Goal: Information Seeking & Learning: Find specific page/section

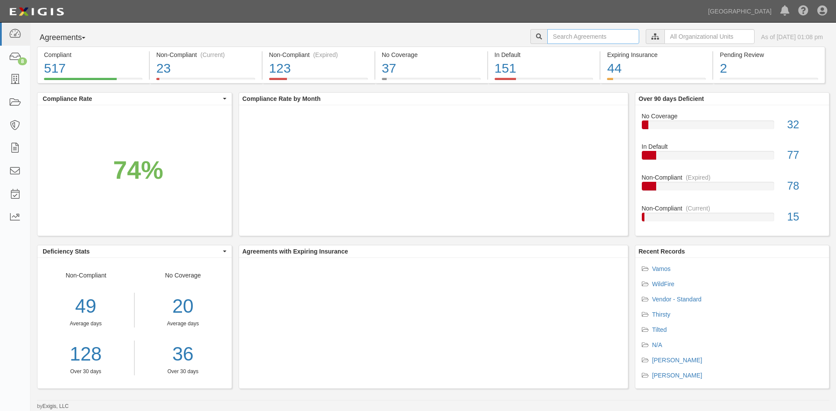
click at [575, 34] on input "text" at bounding box center [593, 36] width 92 height 15
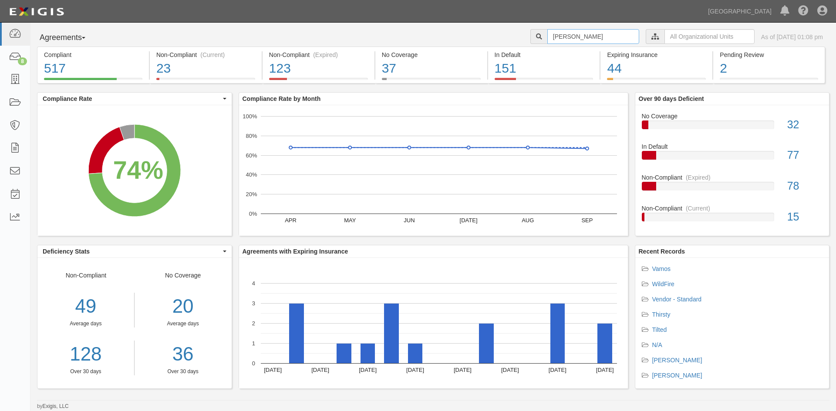
click at [582, 36] on input "frank q" at bounding box center [593, 36] width 92 height 15
type input "frank quattro"
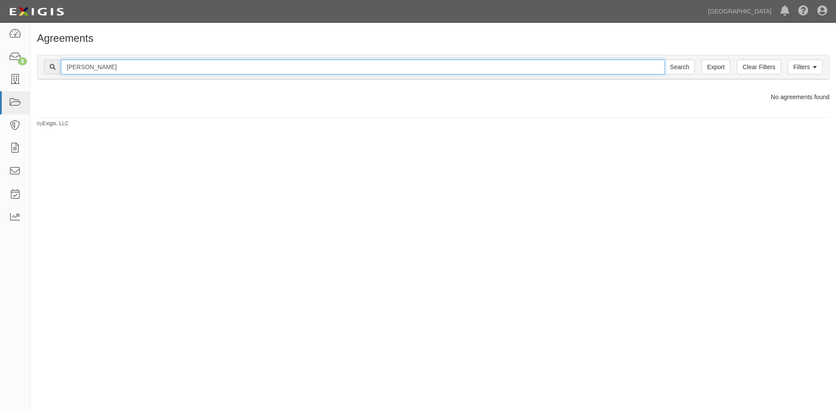
click at [128, 70] on input "frank quattro" at bounding box center [363, 67] width 604 height 15
drag, startPoint x: 131, startPoint y: 61, endPoint x: 19, endPoint y: 64, distance: 112.8
click at [19, 64] on body "Toggle navigation Dashboard 8 Inbox Parties Agreements Coverages Documents Mess…" at bounding box center [418, 198] width 836 height 396
type input "william enright"
click at [664, 60] on input "Search" at bounding box center [679, 67] width 30 height 15
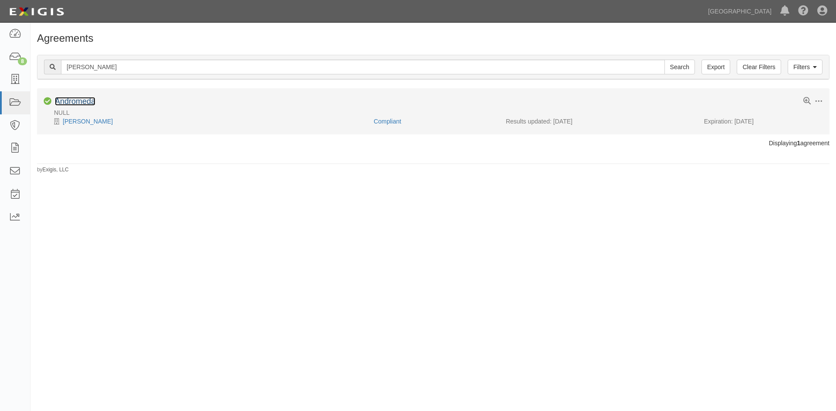
click at [82, 103] on link "Andromeda" at bounding box center [75, 101] width 40 height 9
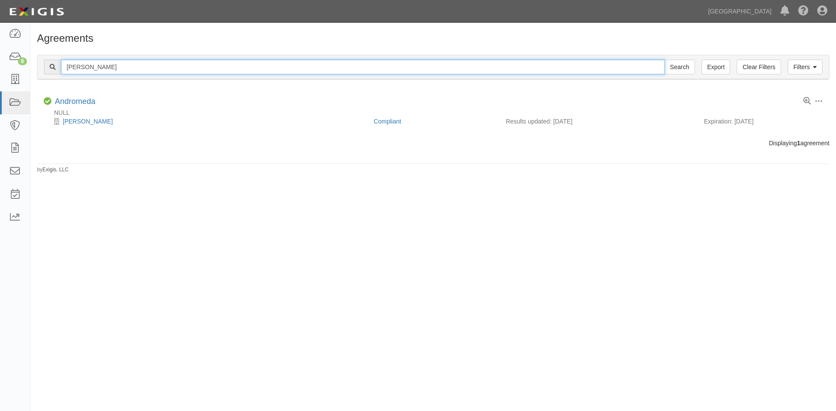
drag, startPoint x: 142, startPoint y: 69, endPoint x: 41, endPoint y: 64, distance: 101.1
click at [41, 64] on div "Filters Clear Filters Export william enright Search Filters" at bounding box center [432, 67] width 791 height 24
type input "jeff harte"
click at [664, 60] on input "Search" at bounding box center [679, 67] width 30 height 15
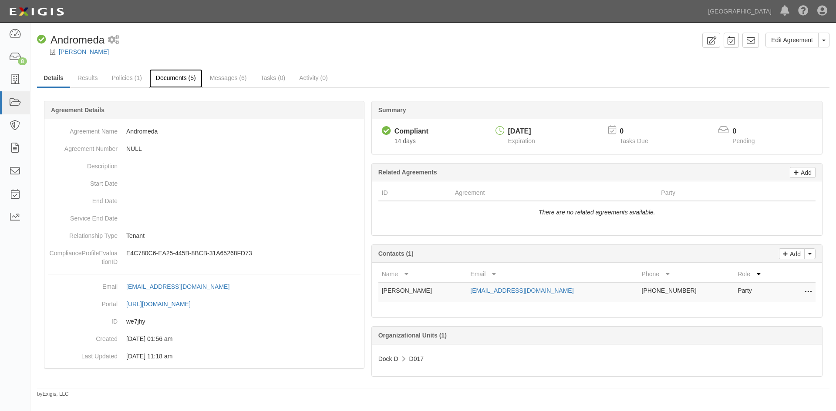
click at [186, 81] on link "Documents (5)" at bounding box center [175, 78] width 53 height 19
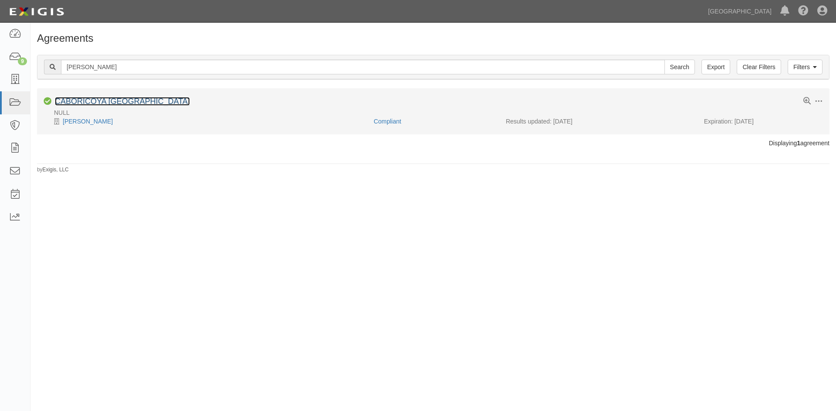
click at [107, 101] on link "CABORICOYA CABO RICO" at bounding box center [122, 101] width 135 height 9
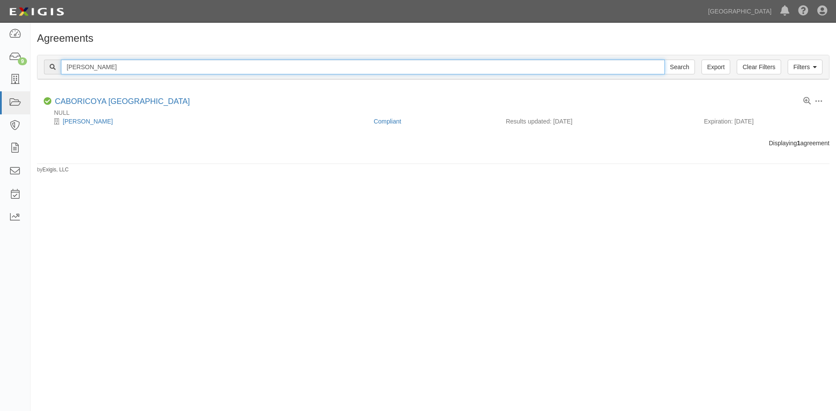
drag, startPoint x: 80, startPoint y: 72, endPoint x: 50, endPoint y: 73, distance: 29.6
click at [50, 73] on div "jeff harte Search" at bounding box center [369, 67] width 651 height 15
type input "stephen robertson"
click at [664, 60] on input "Search" at bounding box center [679, 67] width 30 height 15
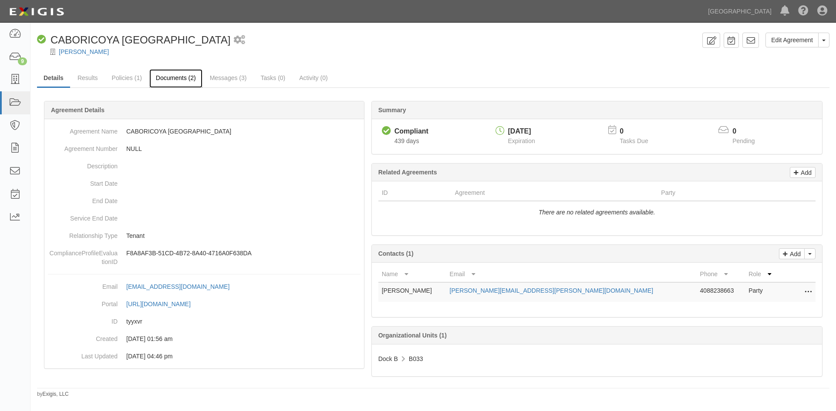
click at [173, 76] on link "Documents (2)" at bounding box center [175, 78] width 53 height 19
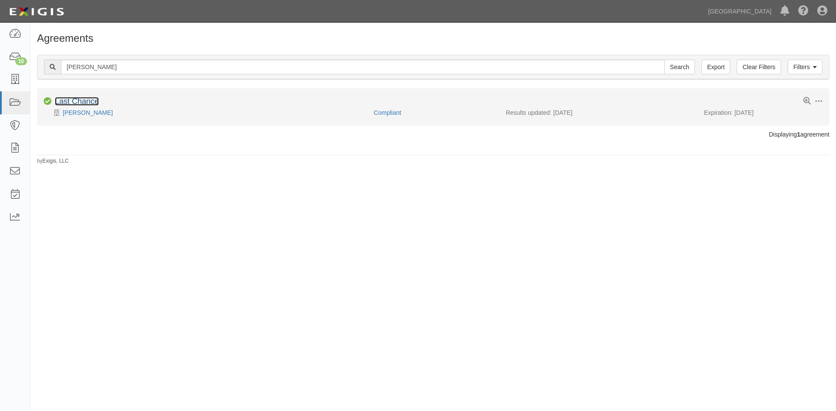
click at [81, 104] on link "Last Chance" at bounding box center [77, 101] width 44 height 9
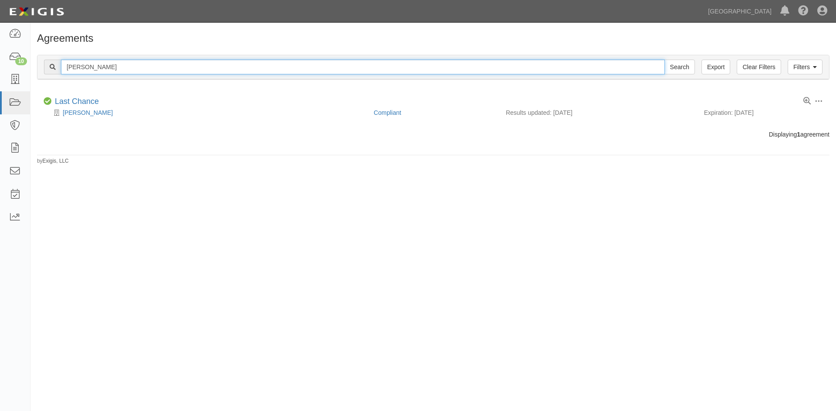
drag, startPoint x: 126, startPoint y: 63, endPoint x: 60, endPoint y: 74, distance: 67.1
click at [60, 74] on div "stephen robertson Search" at bounding box center [369, 67] width 651 height 15
type input "carter ott"
click at [664, 60] on input "Search" at bounding box center [679, 67] width 30 height 15
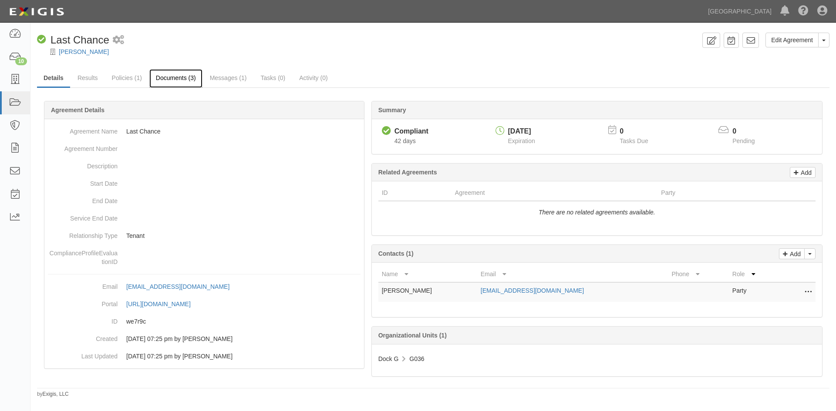
click at [176, 77] on link "Documents (3)" at bounding box center [175, 78] width 53 height 19
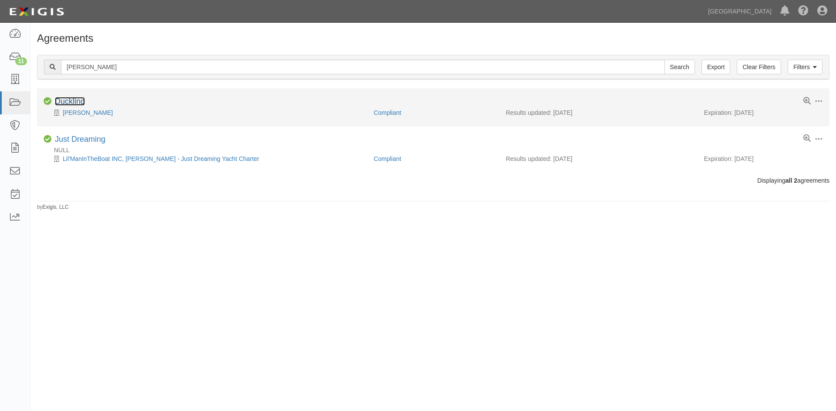
click at [71, 100] on link "Duckling" at bounding box center [70, 101] width 30 height 9
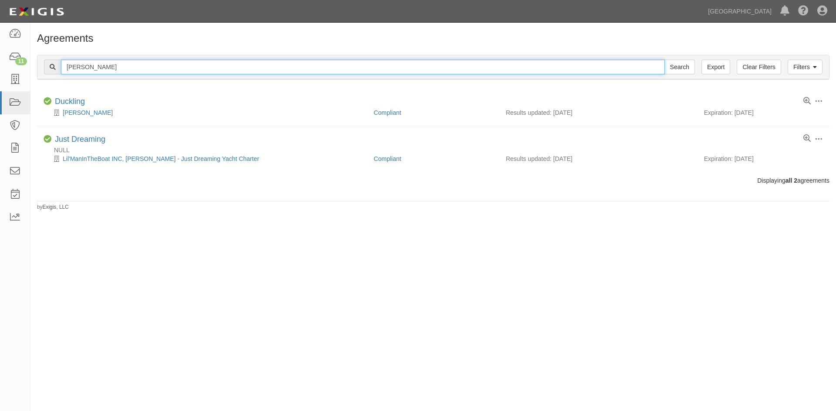
drag, startPoint x: 141, startPoint y: 71, endPoint x: 53, endPoint y: 71, distance: 87.5
click at [54, 71] on div "carter ott Search" at bounding box center [369, 67] width 651 height 15
type input "[PERSON_NAME]"
click at [664, 60] on input "Search" at bounding box center [679, 67] width 30 height 15
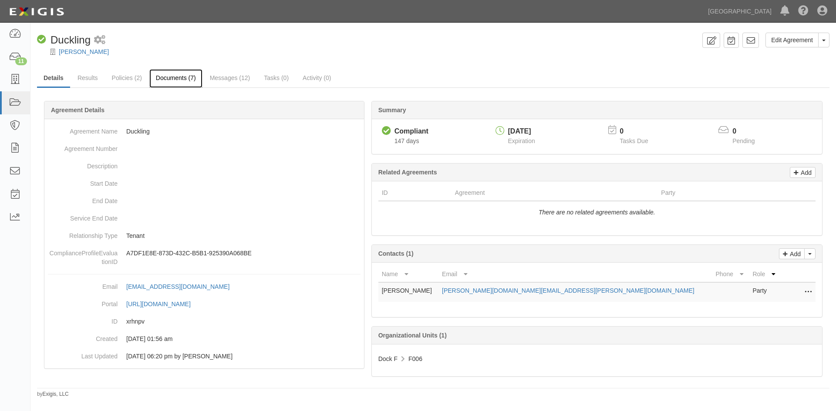
click at [170, 74] on link "Documents (7)" at bounding box center [175, 78] width 53 height 19
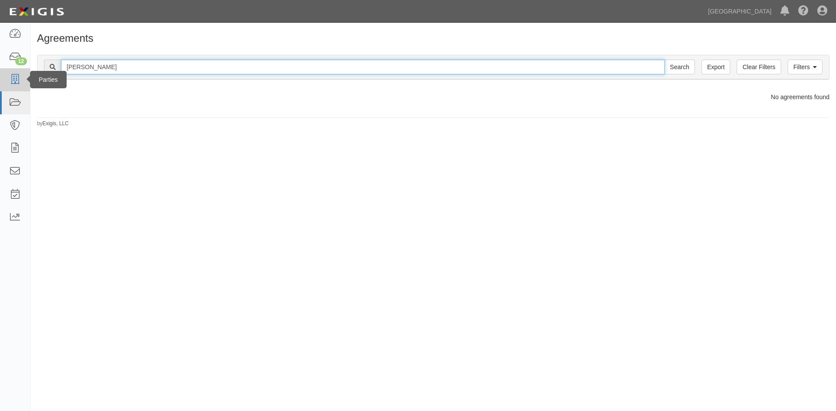
drag, startPoint x: 103, startPoint y: 70, endPoint x: 25, endPoint y: 86, distance: 79.9
click at [25, 86] on body "Toggle navigation Dashboard 12 Inbox Parties Agreements Coverages Documents Mes…" at bounding box center [418, 198] width 836 height 396
type input "[PERSON_NAME]"
click at [664, 60] on input "Search" at bounding box center [679, 67] width 30 height 15
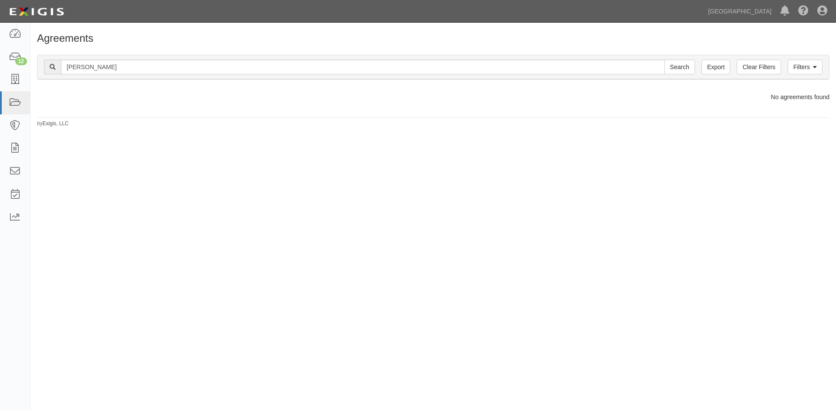
drag, startPoint x: 135, startPoint y: 73, endPoint x: 109, endPoint y: 62, distance: 27.9
click at [89, 71] on div "Filters Clear Filters Export jeff gerard Search Filters" at bounding box center [432, 67] width 791 height 24
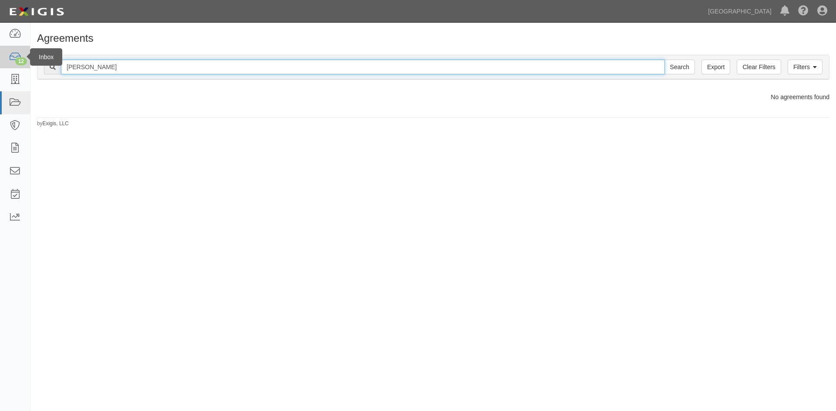
drag, startPoint x: 138, startPoint y: 60, endPoint x: 29, endPoint y: 62, distance: 108.4
click at [29, 62] on body "Toggle navigation Dashboard 12 Inbox Parties Agreements Coverages Documents Mes…" at bounding box center [418, 198] width 836 height 396
type input "mccahon"
click at [664, 60] on input "Search" at bounding box center [679, 67] width 30 height 15
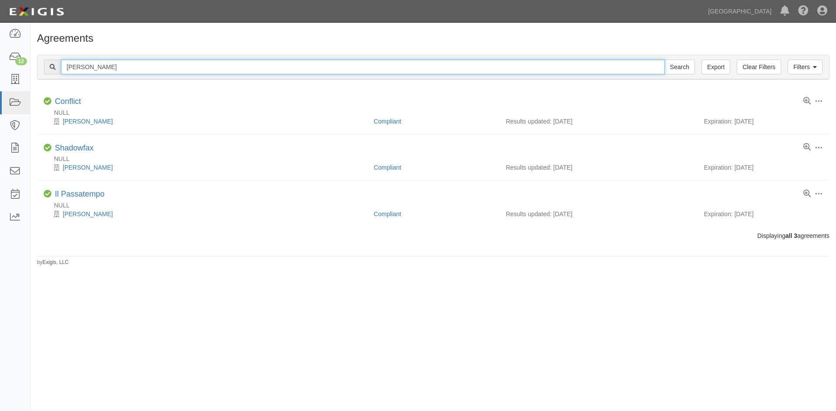
drag, startPoint x: 105, startPoint y: 70, endPoint x: 32, endPoint y: 76, distance: 73.8
click at [32, 76] on div "Filters Clear Filters Export mccahon Search Filters Compliance Status Compliant…" at bounding box center [432, 68] width 805 height 40
type input "polera"
click at [664, 60] on input "Search" at bounding box center [679, 67] width 30 height 15
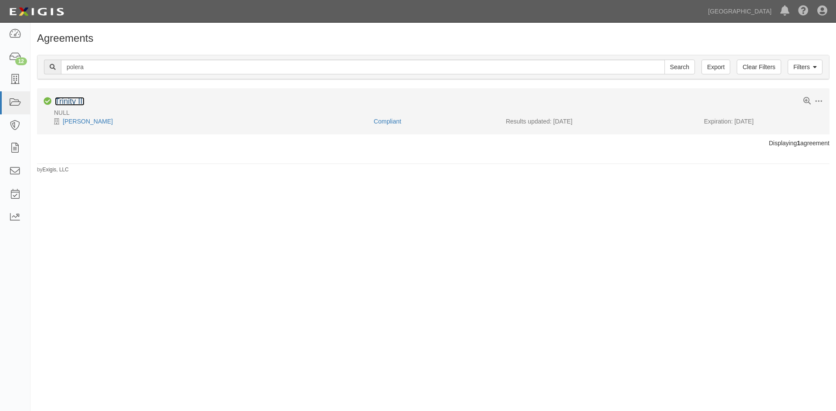
click at [75, 99] on link "Trinity III" at bounding box center [70, 101] width 30 height 9
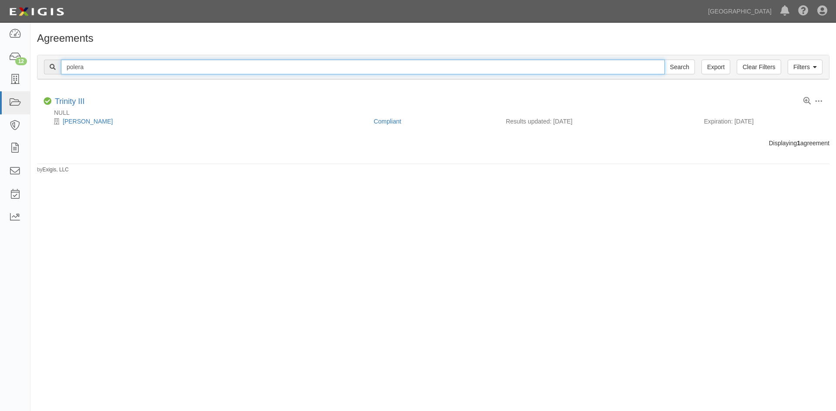
drag, startPoint x: 104, startPoint y: 66, endPoint x: 52, endPoint y: 73, distance: 52.3
click at [52, 73] on div "polera Search" at bounding box center [369, 67] width 651 height 15
type input "brian letos"
click at [664, 60] on input "Search" at bounding box center [679, 67] width 30 height 15
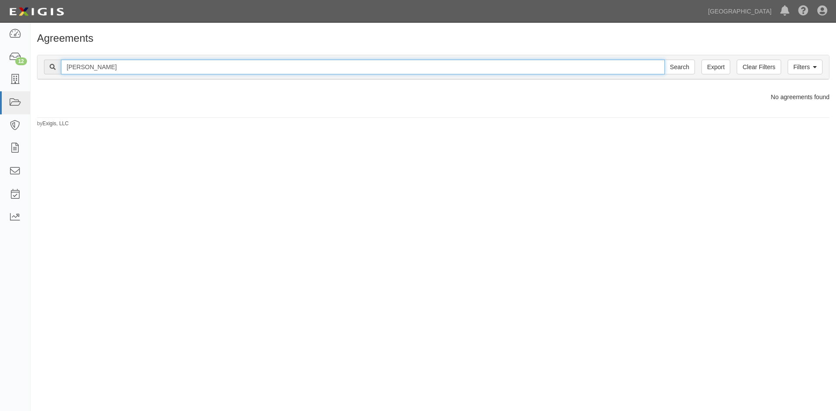
drag, startPoint x: 106, startPoint y: 69, endPoint x: 52, endPoint y: 69, distance: 54.0
click at [52, 69] on div "brian letos Search" at bounding box center [369, 67] width 651 height 15
type input "ronald g"
click at [664, 60] on input "Search" at bounding box center [679, 67] width 30 height 15
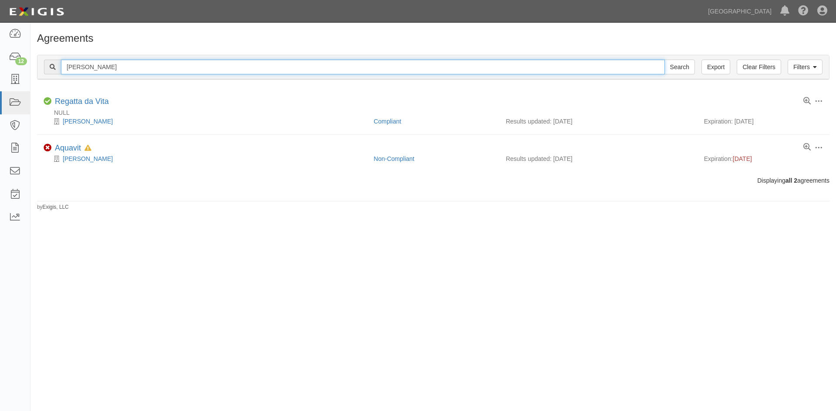
drag, startPoint x: 120, startPoint y: 61, endPoint x: 42, endPoint y: 68, distance: 78.2
click at [42, 68] on div "Filters Clear Filters Export ronald g Search Filters" at bounding box center [432, 67] width 791 height 24
type input "[PERSON_NAME]"
click at [664, 60] on input "Search" at bounding box center [679, 67] width 30 height 15
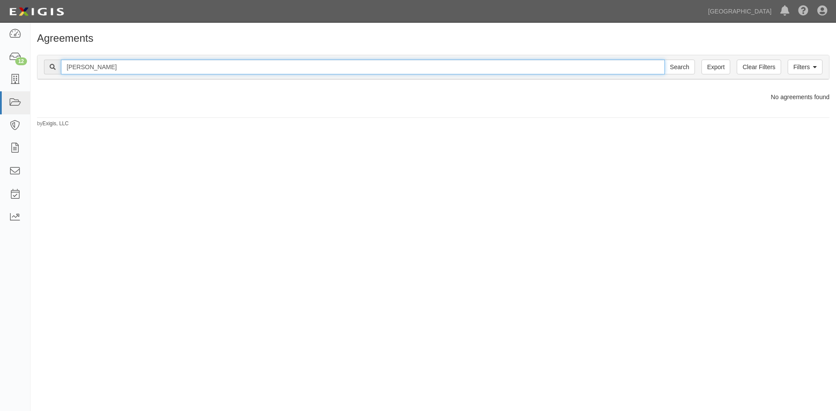
drag, startPoint x: 0, startPoint y: 0, endPoint x: 47, endPoint y: 69, distance: 83.9
click at [47, 69] on div "robert cassetti Search" at bounding box center [369, 67] width 651 height 15
type input "hoya sailors"
click at [664, 60] on input "Search" at bounding box center [679, 67] width 30 height 15
drag, startPoint x: 128, startPoint y: 65, endPoint x: 54, endPoint y: 68, distance: 74.1
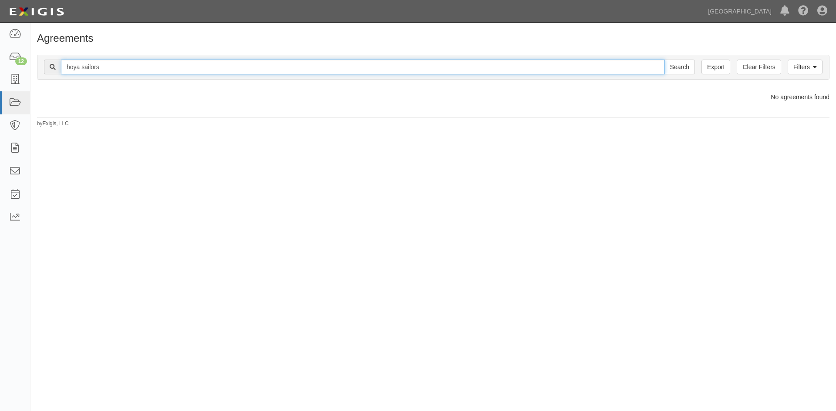
click at [54, 68] on div "hoya sailors Search" at bounding box center [369, 67] width 651 height 15
type input "[PERSON_NAME] gougmis"
click at [664, 60] on input "Search" at bounding box center [679, 67] width 30 height 15
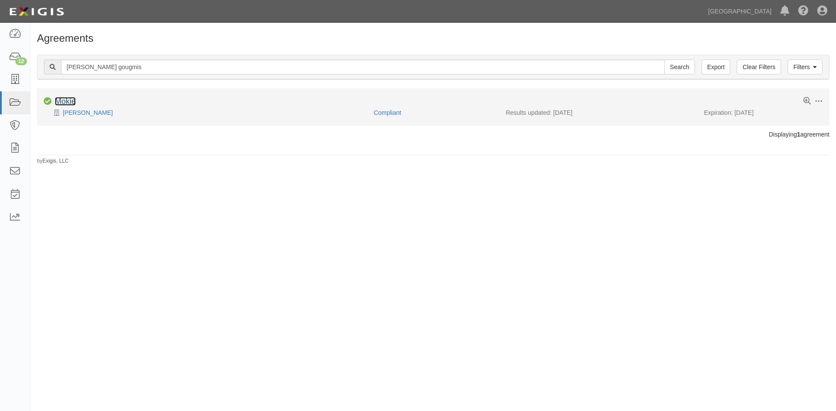
click at [71, 101] on link "Mokie" at bounding box center [65, 101] width 21 height 9
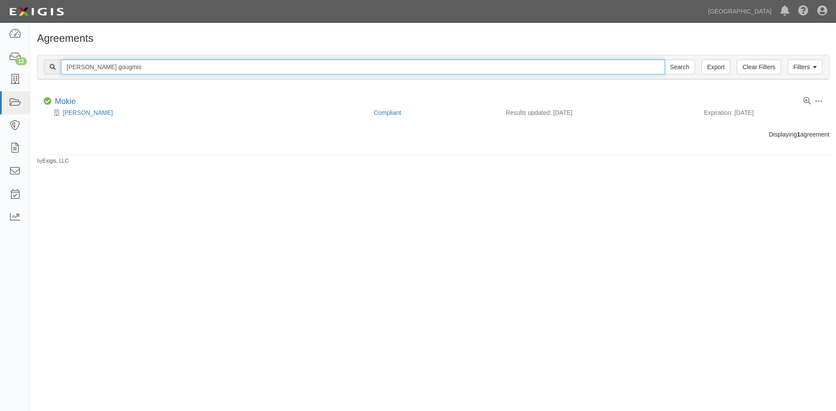
drag, startPoint x: 121, startPoint y: 65, endPoint x: 47, endPoint y: 73, distance: 74.4
click at [49, 73] on div "byron gougmis Search" at bounding box center [369, 67] width 651 height 15
type input "[PERSON_NAME]"
click at [664, 60] on input "Search" at bounding box center [679, 67] width 30 height 15
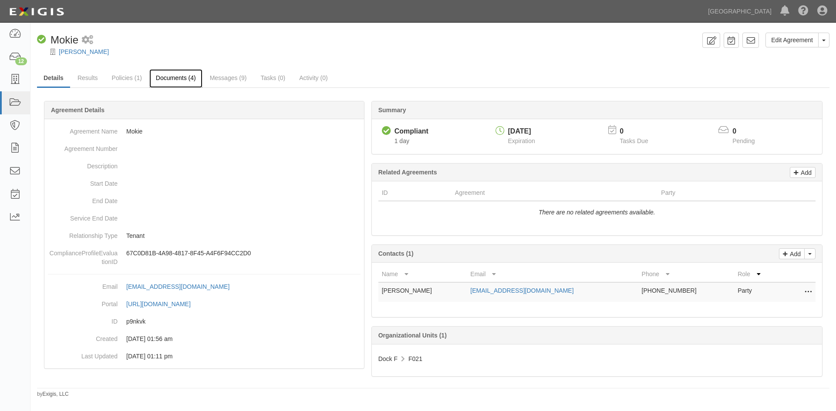
click at [174, 77] on link "Documents (4)" at bounding box center [175, 78] width 53 height 19
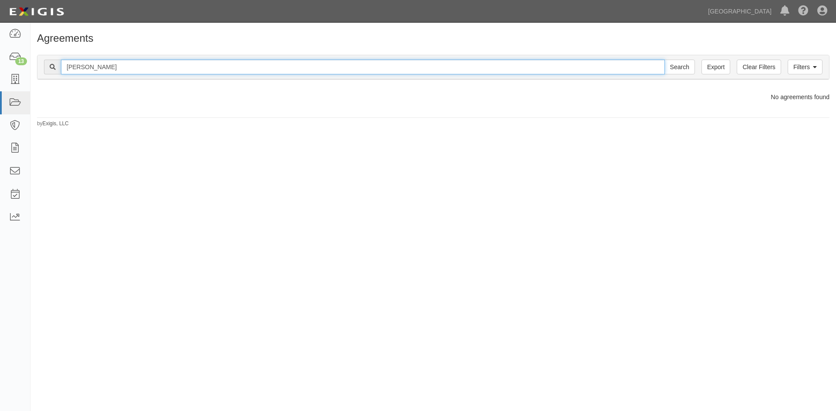
drag, startPoint x: 125, startPoint y: 61, endPoint x: 55, endPoint y: 78, distance: 71.7
click at [55, 78] on div "Filters Clear Filters Export [PERSON_NAME] Search Filters" at bounding box center [432, 67] width 791 height 24
type input "alan daldwin"
click at [664, 60] on input "Search" at bounding box center [679, 67] width 30 height 15
click at [83, 67] on input "alan daldwin" at bounding box center [363, 67] width 604 height 15
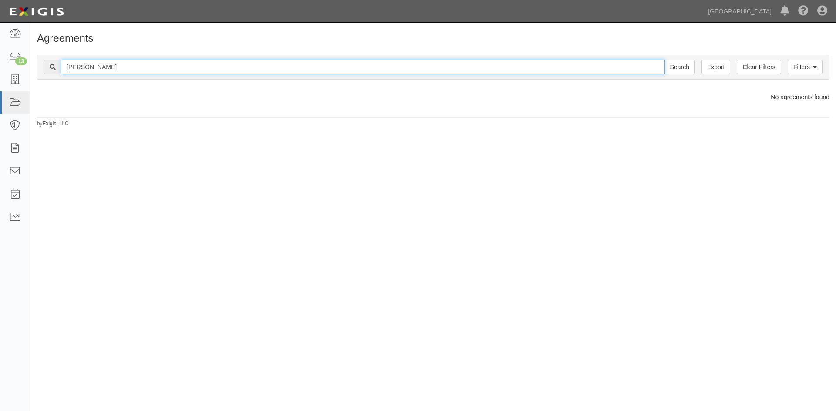
type input "alan baldwin"
click at [664, 60] on input "Search" at bounding box center [679, 67] width 30 height 15
click at [123, 68] on input "[PERSON_NAME]" at bounding box center [363, 67] width 604 height 15
drag, startPoint x: 124, startPoint y: 69, endPoint x: 44, endPoint y: 71, distance: 81.0
click at [44, 71] on div "Filters Clear Filters Export alan baldwin Search Filters" at bounding box center [432, 67] width 791 height 24
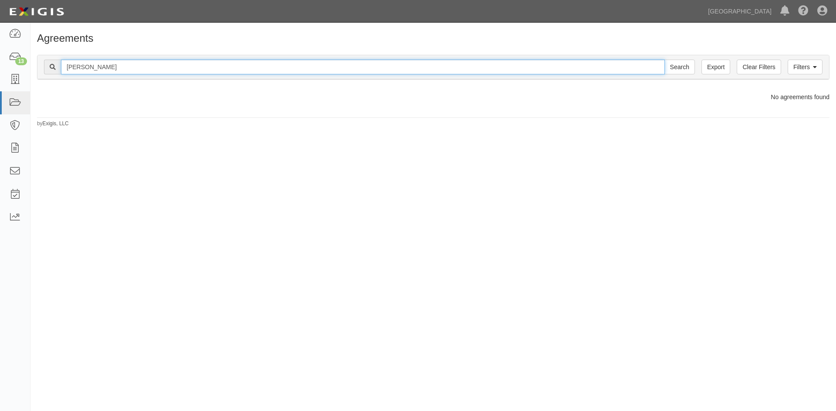
type input "chien dinh"
click at [664, 60] on input "Search" at bounding box center [679, 67] width 30 height 15
drag, startPoint x: 121, startPoint y: 72, endPoint x: 50, endPoint y: 68, distance: 70.6
click at [50, 68] on div "chien dinh Search" at bounding box center [369, 67] width 651 height 15
type input "steven lam"
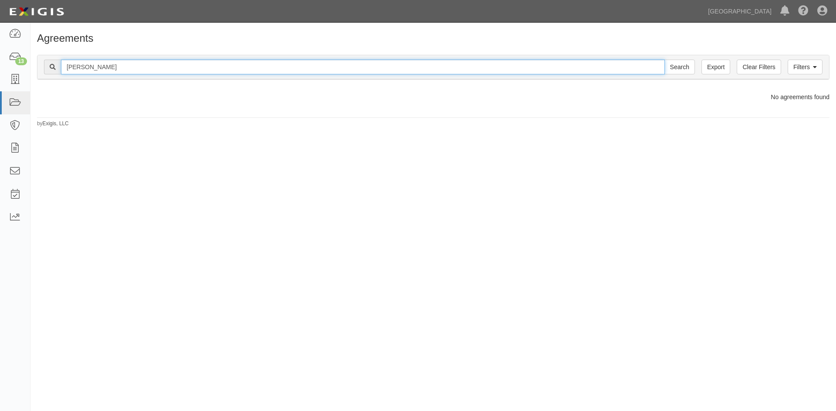
click at [664, 60] on input "Search" at bounding box center [679, 67] width 30 height 15
drag, startPoint x: 115, startPoint y: 67, endPoint x: 55, endPoint y: 74, distance: 60.4
click at [55, 73] on div "steven lam Search" at bounding box center [369, 67] width 651 height 15
type input "linda lam"
click at [664, 60] on input "Search" at bounding box center [679, 67] width 30 height 15
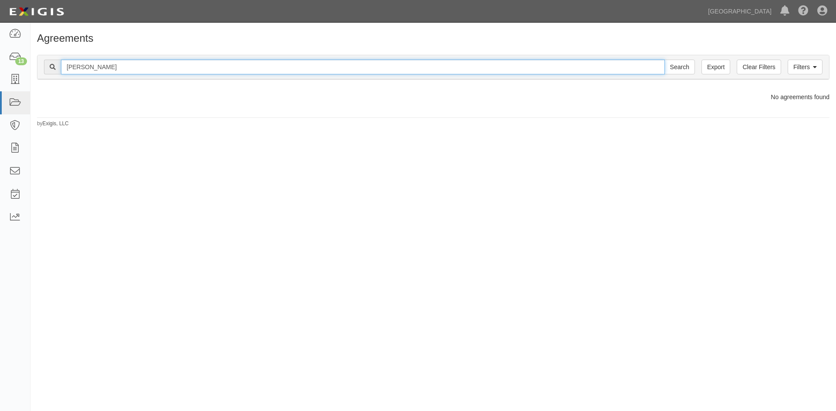
drag, startPoint x: 115, startPoint y: 66, endPoint x: 42, endPoint y: 71, distance: 72.8
click at [42, 71] on div "Filters Clear Filters Export linda lam Search Filters" at bounding box center [432, 67] width 791 height 24
type input "robert larson"
click at [664, 60] on input "Search" at bounding box center [679, 67] width 30 height 15
drag, startPoint x: 117, startPoint y: 65, endPoint x: 37, endPoint y: 64, distance: 80.1
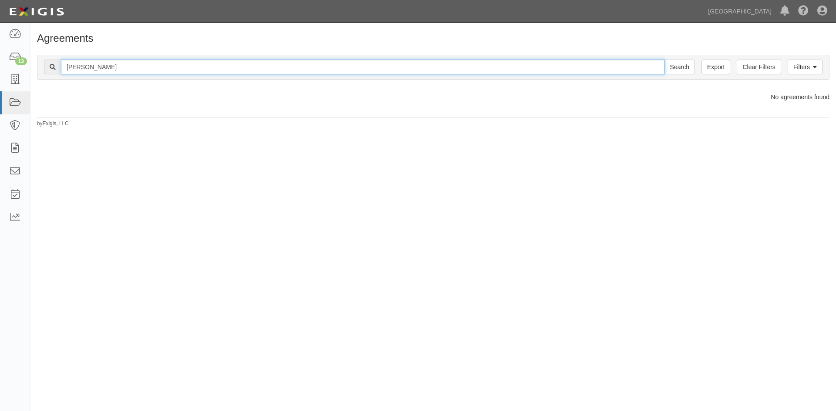
click at [37, 64] on div "Filters Clear Filters Export robert larson Search Filters Compliance Status Com…" at bounding box center [432, 68] width 805 height 40
type input "kirby"
click at [664, 60] on input "Search" at bounding box center [679, 67] width 30 height 15
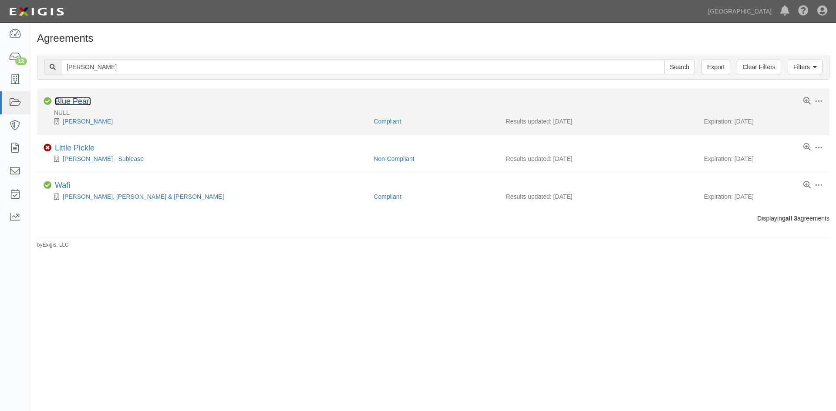
click at [78, 98] on link "Blue Pearl" at bounding box center [73, 101] width 36 height 9
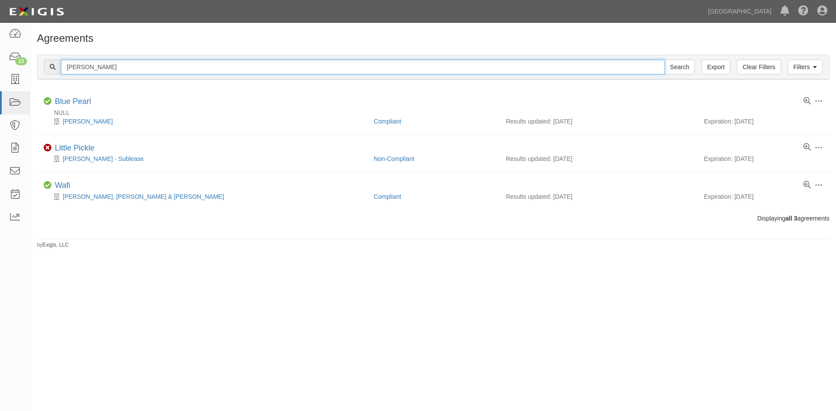
drag, startPoint x: 97, startPoint y: 64, endPoint x: 47, endPoint y: 77, distance: 51.6
click at [47, 77] on div "Filters Clear Filters Export kirby Search Filters" at bounding box center [432, 67] width 791 height 24
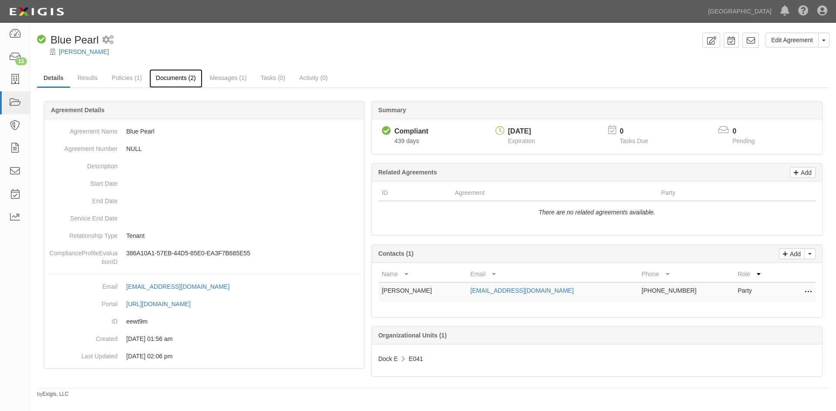
click at [178, 76] on link "Documents (2)" at bounding box center [175, 78] width 53 height 19
